Goal: Information Seeking & Learning: Check status

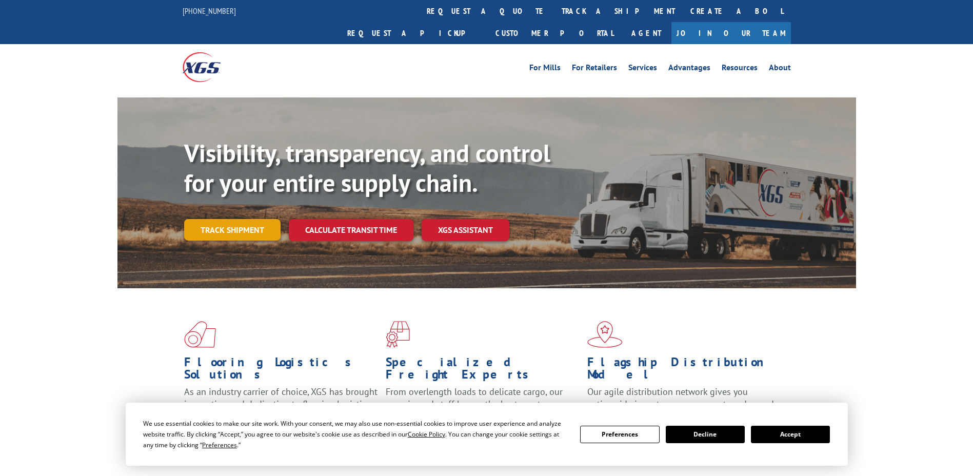
click at [245, 219] on link "Track shipment" at bounding box center [232, 230] width 96 height 22
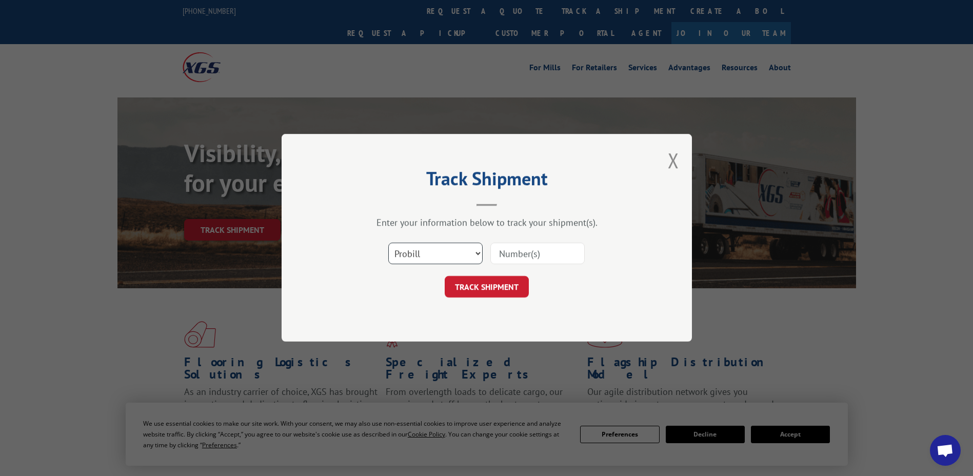
click at [454, 257] on select "Select category... Probill BOL PO" at bounding box center [435, 254] width 94 height 22
select select "po"
click at [388, 243] on select "Select category... Probill BOL PO" at bounding box center [435, 254] width 94 height 22
click at [509, 256] on input at bounding box center [538, 254] width 94 height 22
type input "31508506"
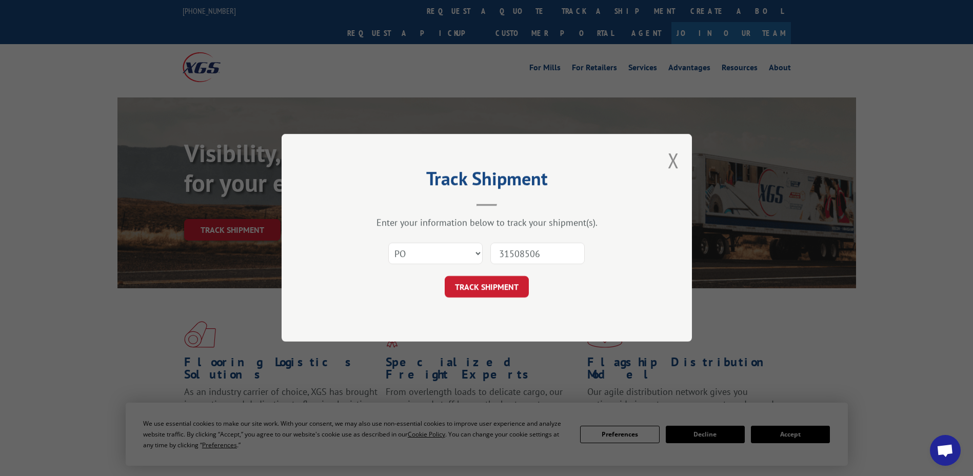
click button "TRACK SHIPMENT" at bounding box center [487, 288] width 84 height 22
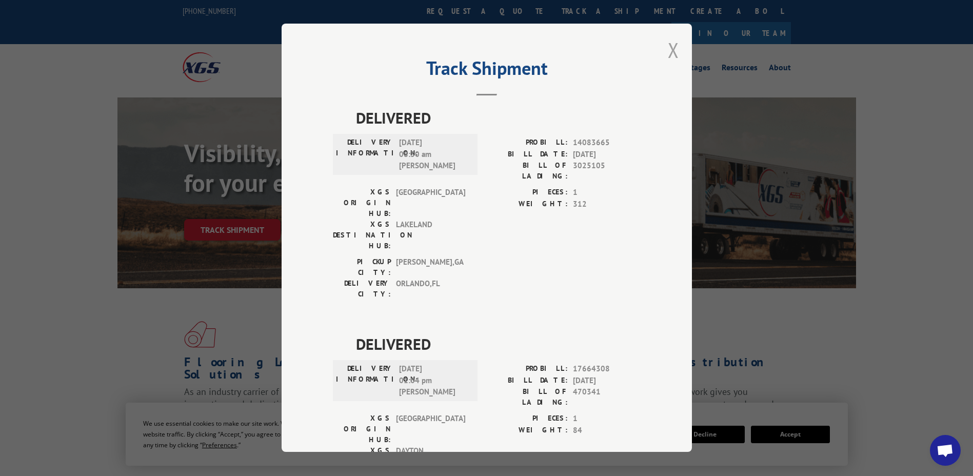
click at [669, 54] on button "Close modal" at bounding box center [673, 49] width 11 height 27
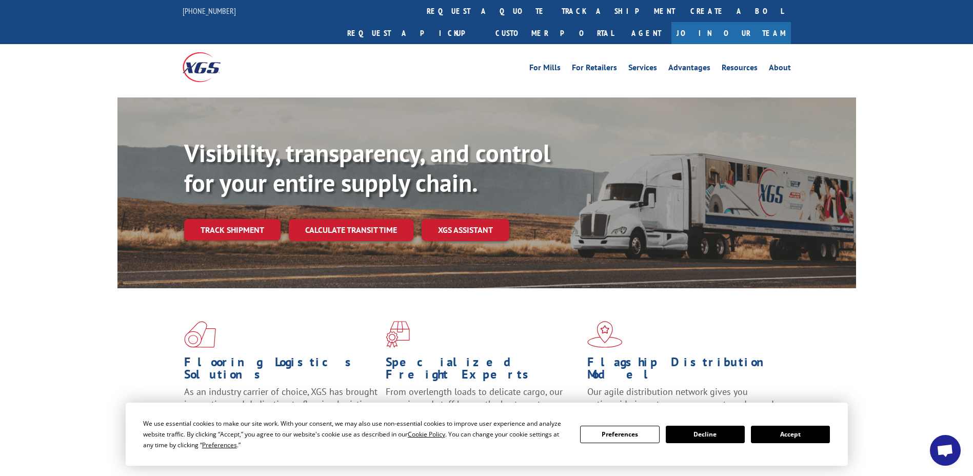
click at [810, 390] on div "Flooring Logistics Solutions As an industry carrier of choice, XGS has brought …" at bounding box center [487, 382] width 739 height 188
